Goal: Task Accomplishment & Management: Manage account settings

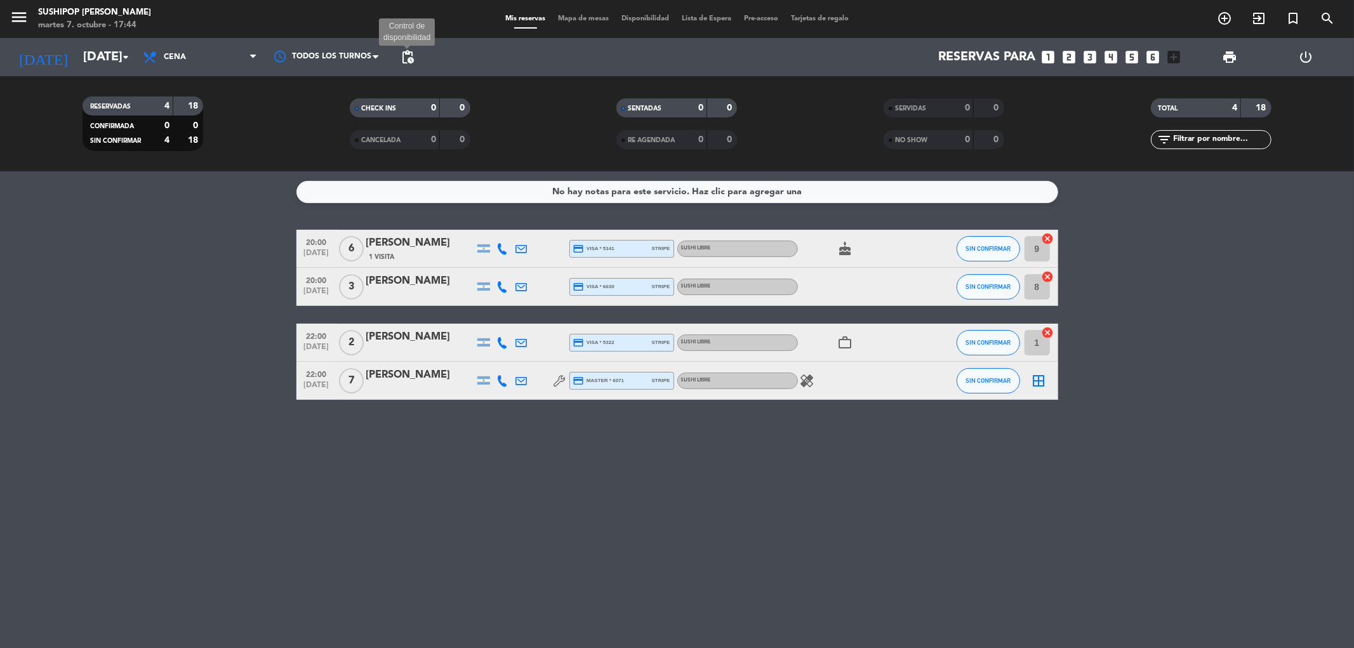
click at [407, 58] on span "pending_actions" at bounding box center [407, 57] width 15 height 15
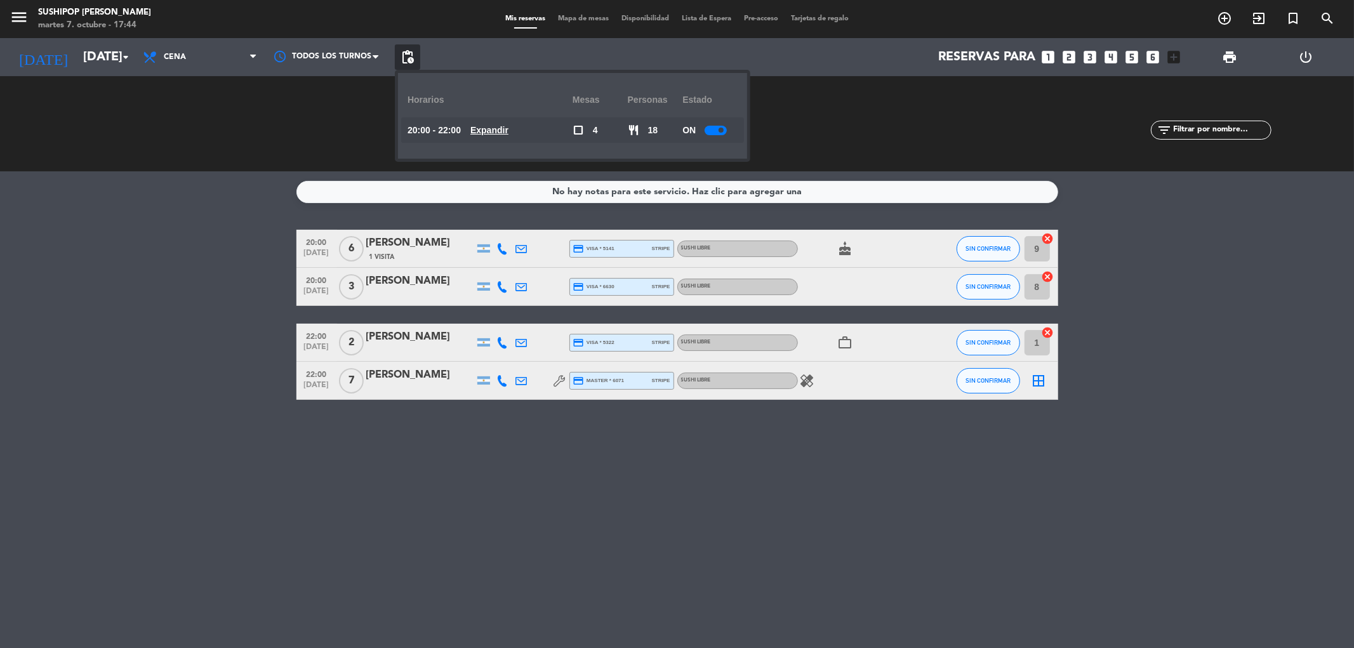
click at [504, 132] on u "Expandir" at bounding box center [490, 130] width 38 height 10
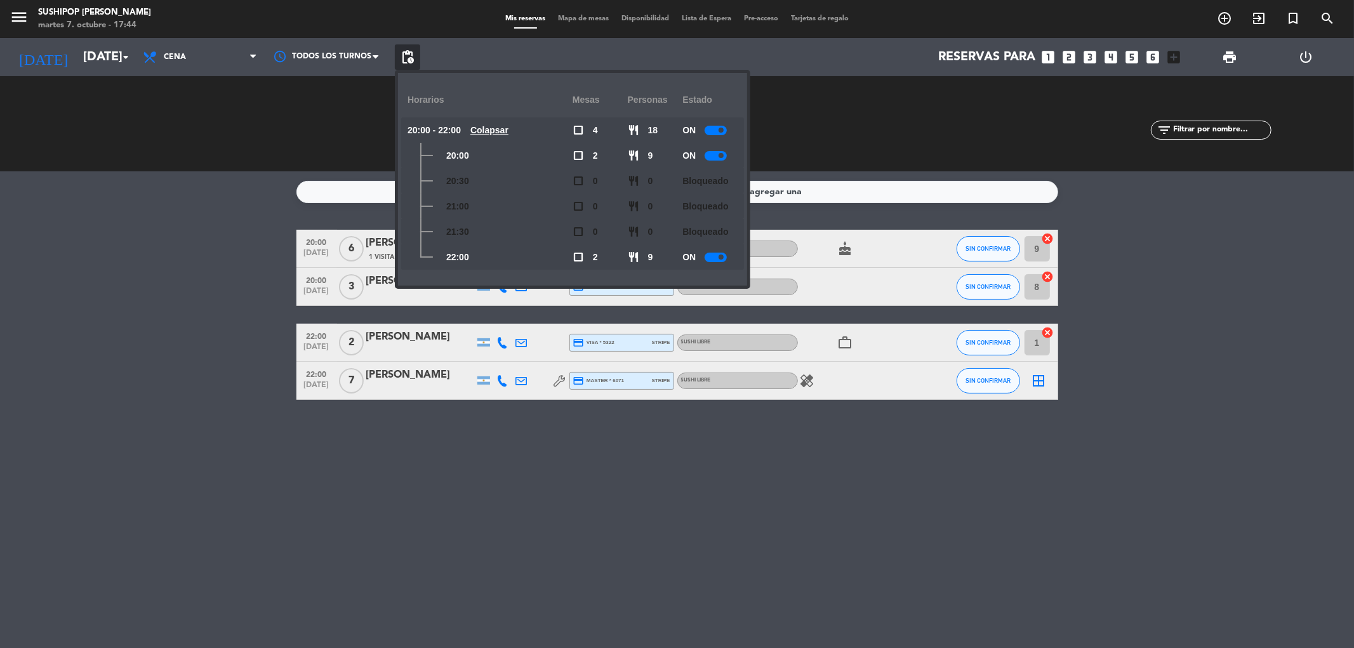
click at [708, 128] on div at bounding box center [716, 131] width 22 height 10
click at [695, 516] on div "No hay notas para este servicio. Haz clic para agregar una 20:00 [DATE] 6 [PERS…" at bounding box center [677, 409] width 1354 height 477
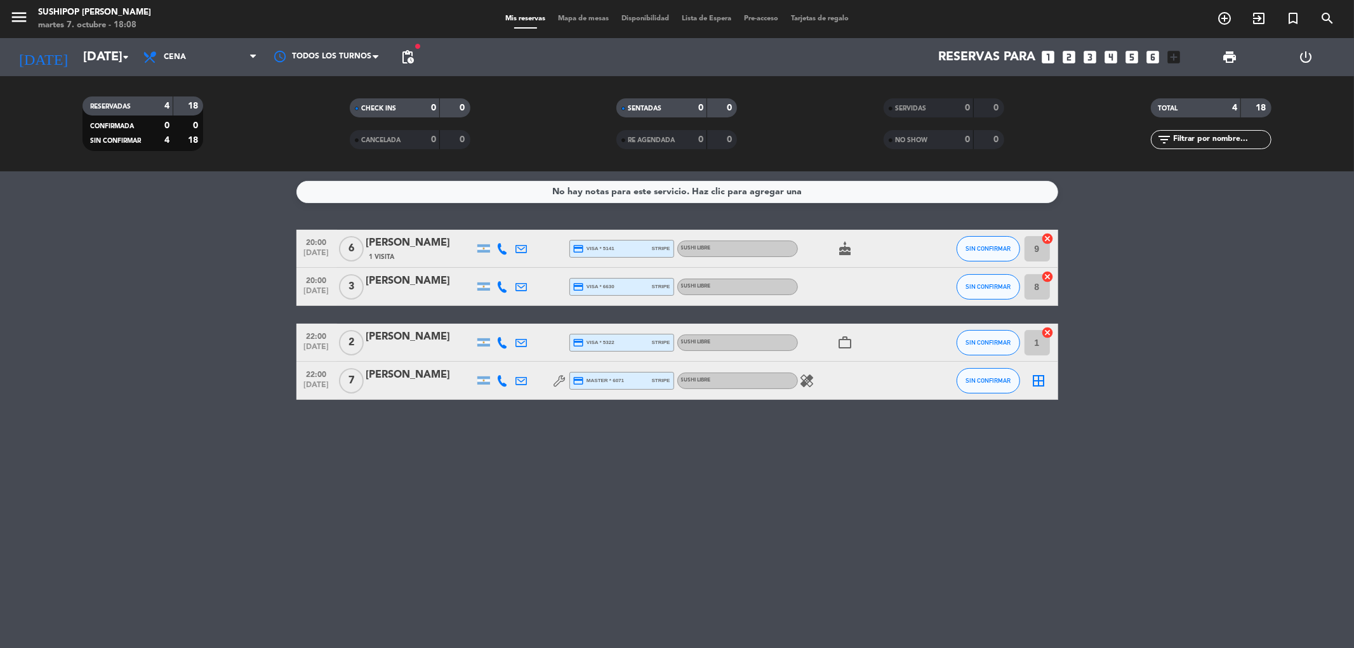
click at [225, 320] on bookings-row "20:00 [DATE] 6 [PERSON_NAME] 1 Visita credit_card visa * 5141 stripe SUSHI LIBR…" at bounding box center [677, 315] width 1354 height 170
click at [398, 64] on span "pending_actions" at bounding box center [407, 56] width 25 height 25
click at [413, 55] on span "pending_actions" at bounding box center [407, 57] width 15 height 15
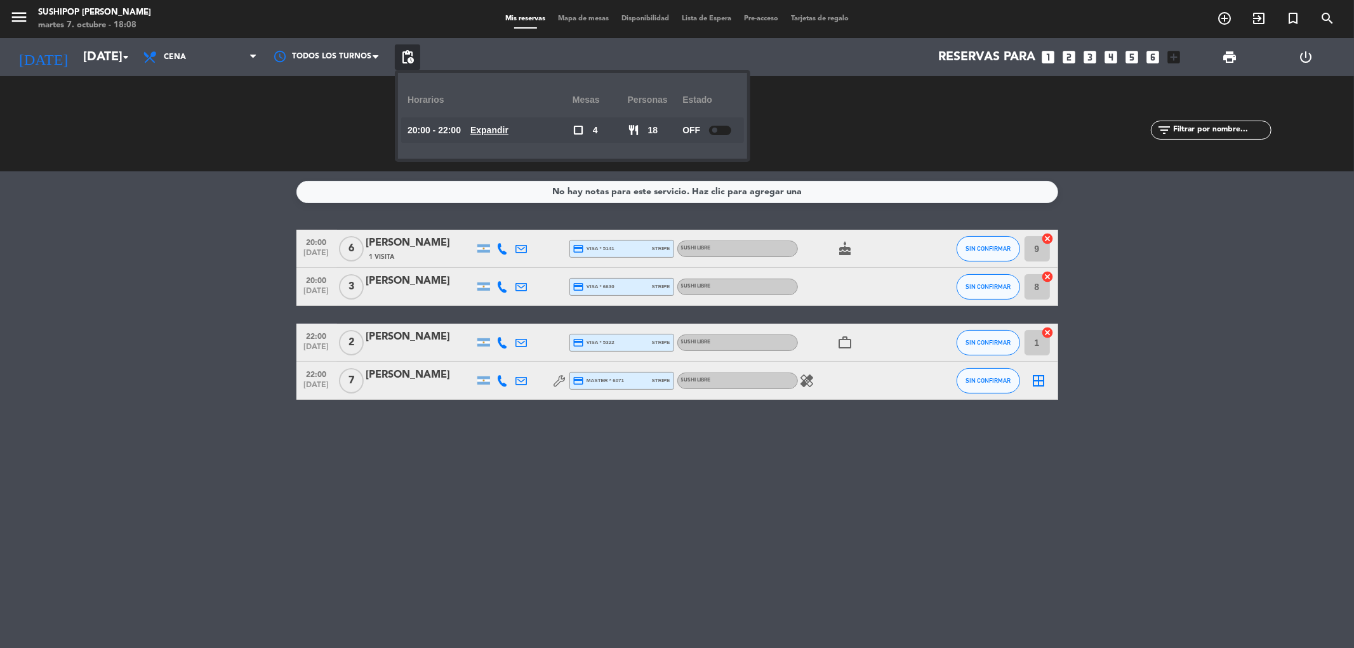
click at [712, 131] on div at bounding box center [720, 131] width 22 height 10
click at [1184, 264] on bookings-row "20:00 [DATE] 6 [PERSON_NAME] 1 Visita credit_card visa * 5141 stripe SUSHI LIBR…" at bounding box center [677, 315] width 1354 height 170
